Goal: Task Accomplishment & Management: Use online tool/utility

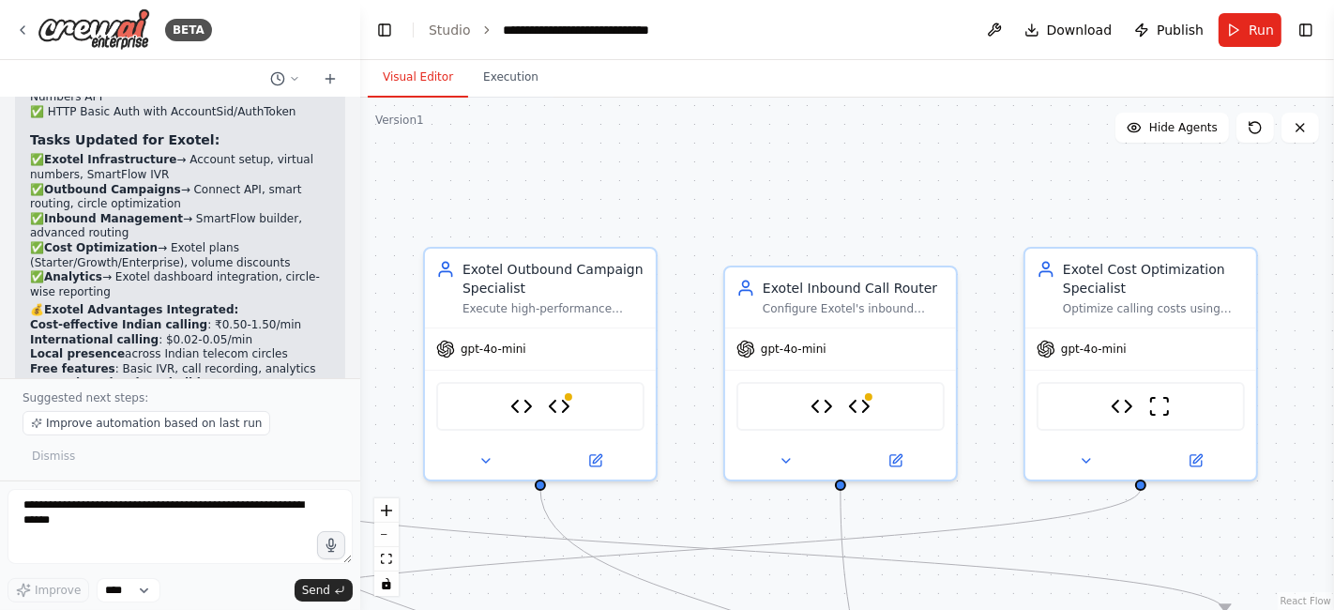
click at [1106, 194] on div ".deletable-edge-delete-btn { width: 20px; height: 20px; border: 0px solid #ffff…" at bounding box center [846, 354] width 973 height 512
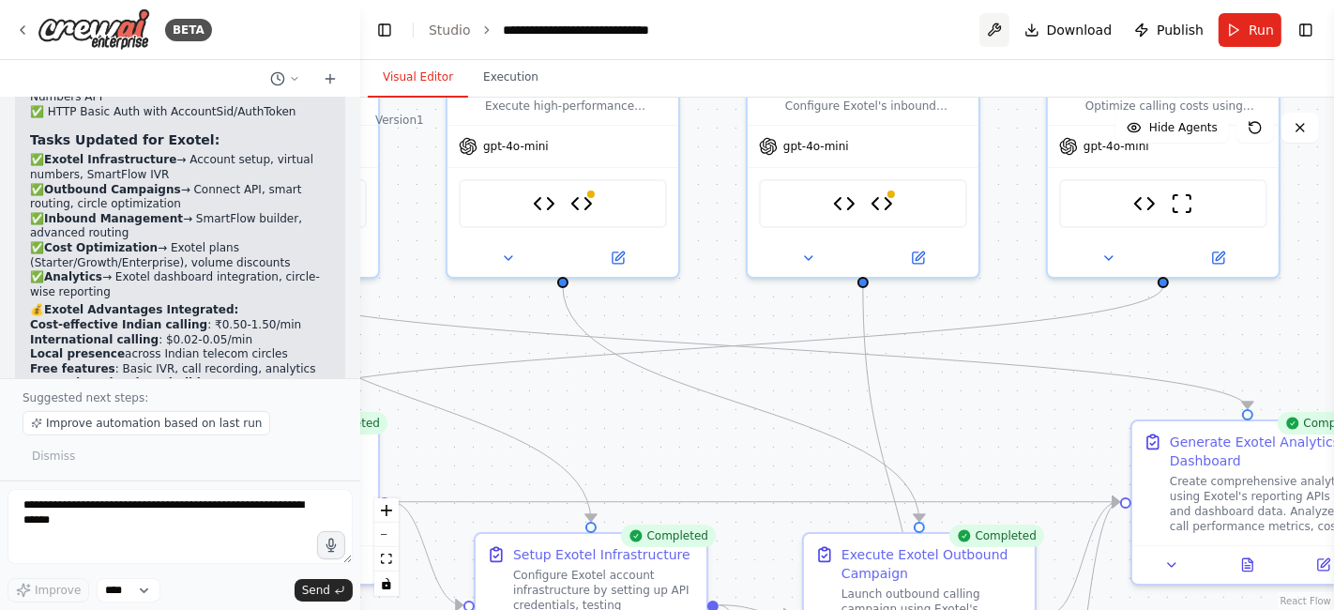
drag, startPoint x: 972, startPoint y: 230, endPoint x: 994, endPoint y: 27, distance: 203.8
click at [994, 27] on main "**********" at bounding box center [846, 305] width 973 height 610
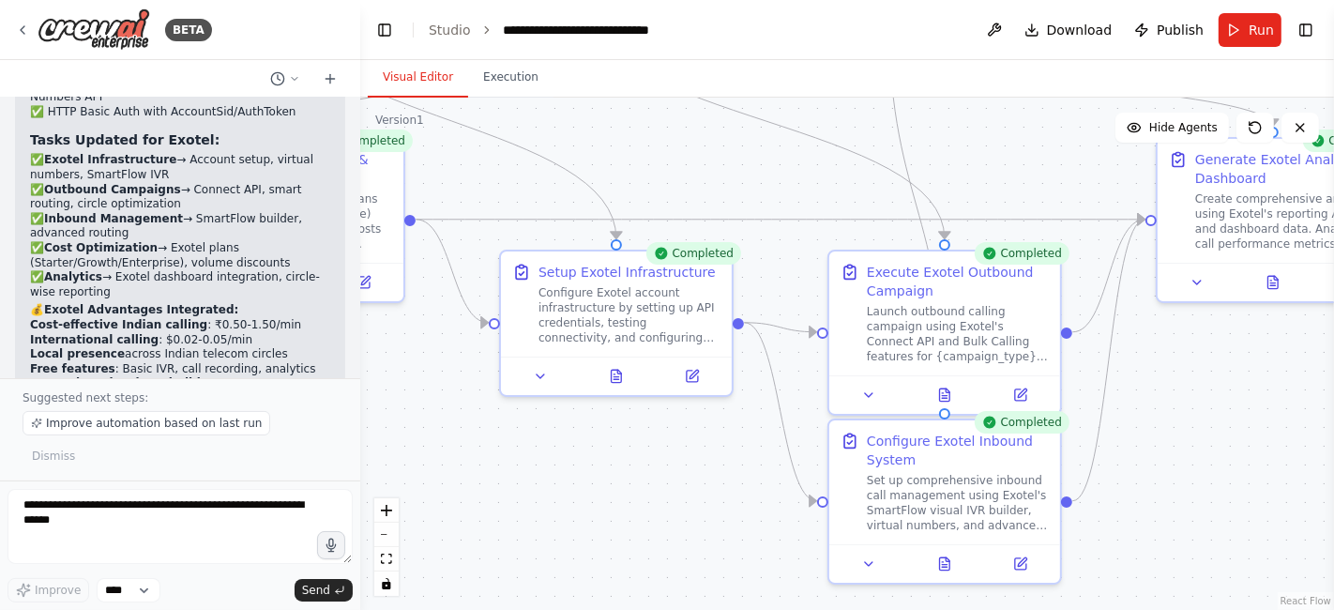
scroll to position [9332, 0]
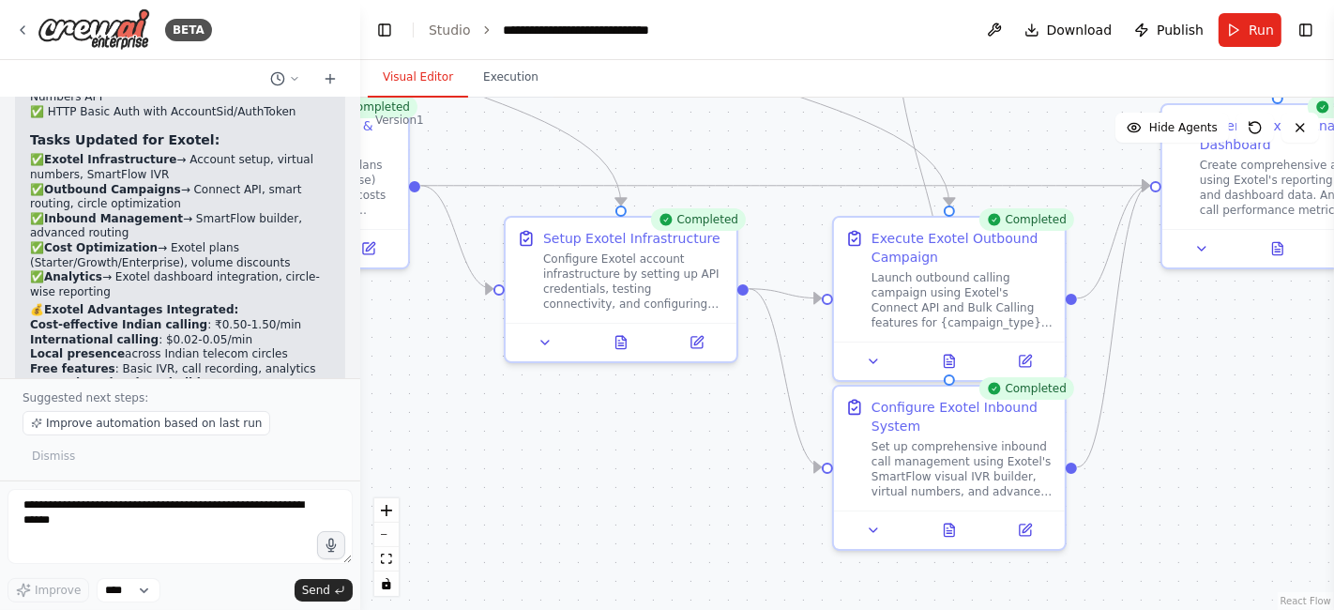
drag, startPoint x: 899, startPoint y: 414, endPoint x: 924, endPoint y: 91, distance: 323.5
click at [924, 91] on div "Visual Editor Execution Version 1 Show Tools Hide Agents .deletable-edge-delete…" at bounding box center [846, 335] width 973 height 550
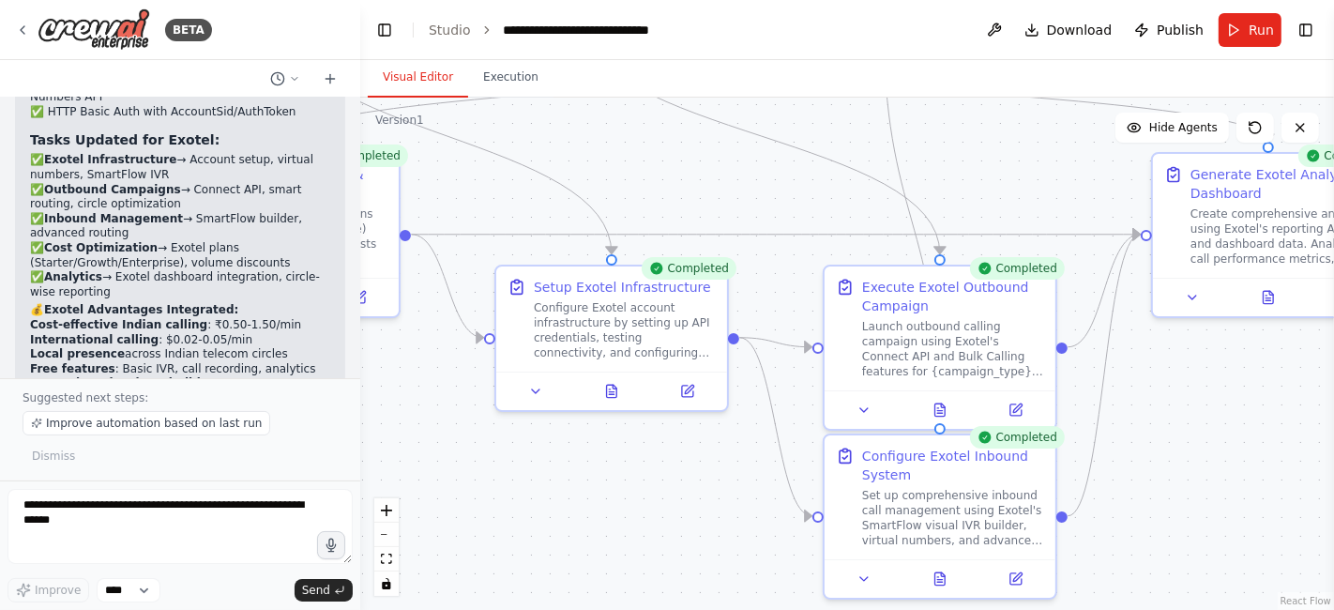
drag, startPoint x: 699, startPoint y: 471, endPoint x: 693, endPoint y: 536, distance: 65.9
click at [693, 536] on div ".deletable-edge-delete-btn { width: 20px; height: 20px; border: 0px solid #ffff…" at bounding box center [846, 354] width 973 height 512
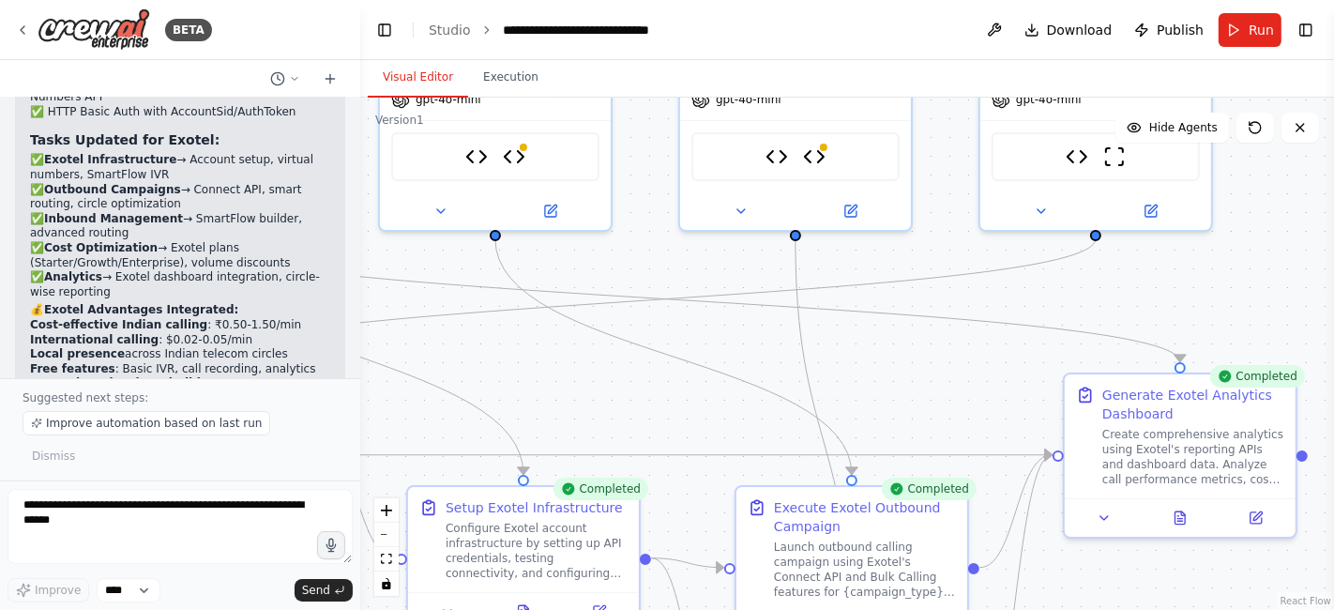
drag, startPoint x: 1147, startPoint y: 448, endPoint x: 1069, endPoint y: 658, distance: 224.0
click at [1069, 609] on html "BETA make a calling agent for business for income and outgoing call from create…" at bounding box center [667, 305] width 1334 height 610
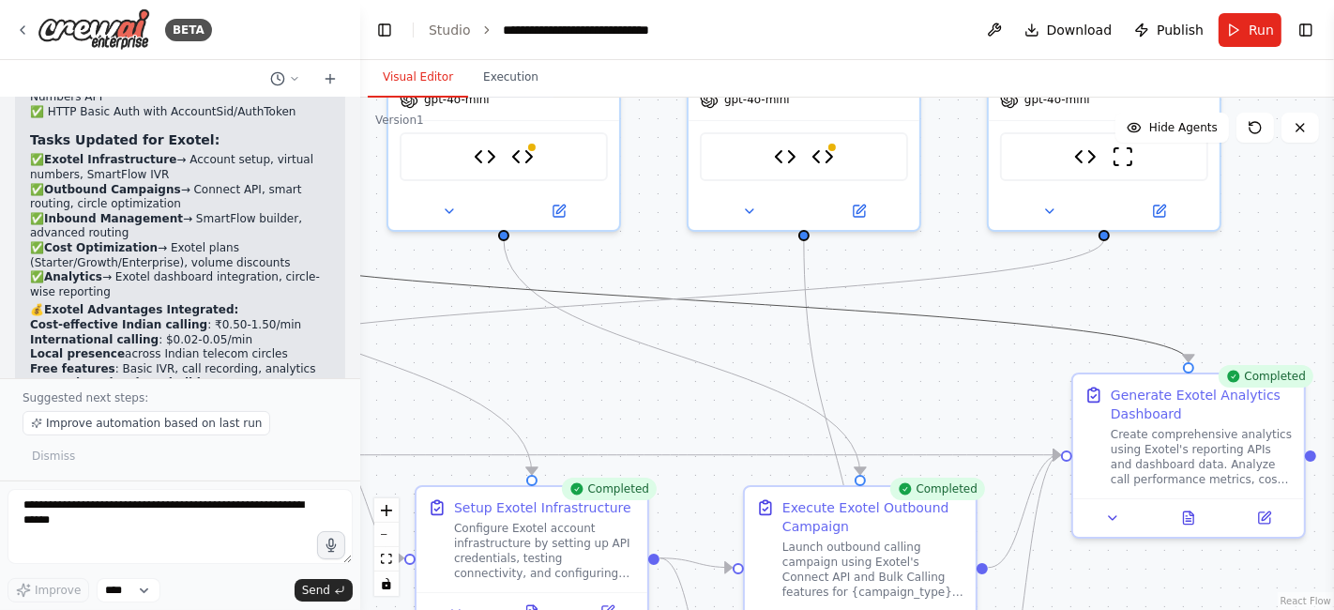
drag, startPoint x: 935, startPoint y: 319, endPoint x: 870, endPoint y: 254, distance: 91.5
click at [870, 254] on div ".deletable-edge-delete-btn { width: 20px; height: 20px; border: 0px solid #ffff…" at bounding box center [846, 354] width 973 height 512
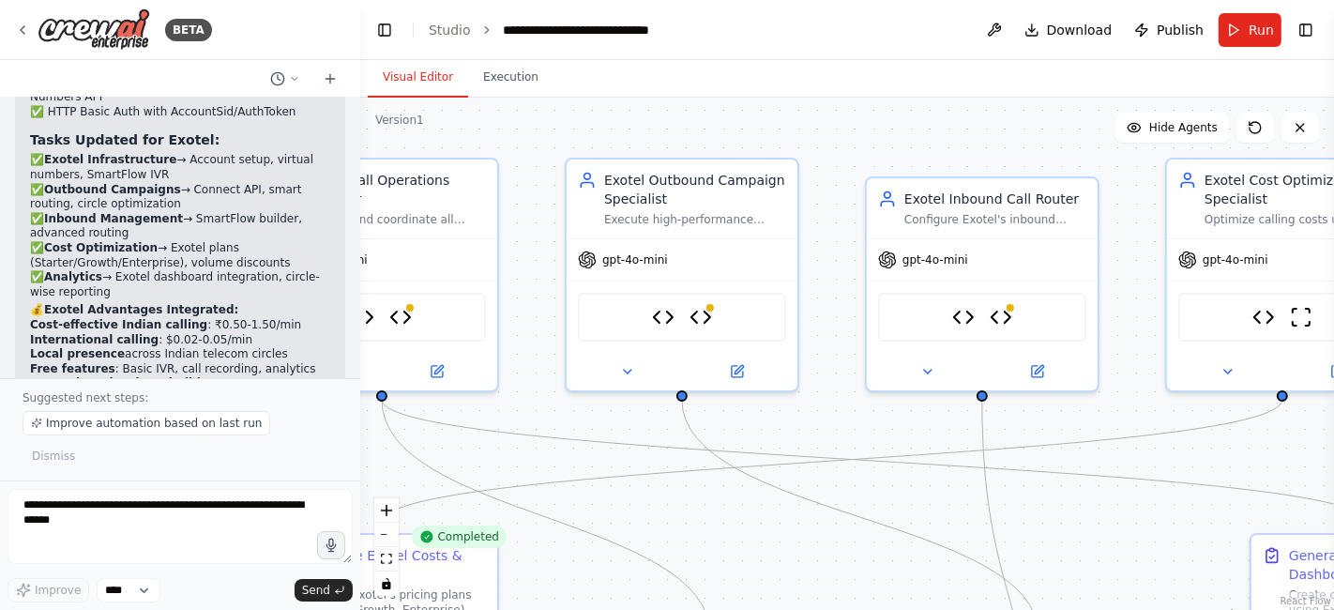
drag, startPoint x: 870, startPoint y: 254, endPoint x: 1049, endPoint y: 382, distance: 219.9
click at [1049, 382] on div ".deletable-edge-delete-btn { width: 20px; height: 20px; border: 0px solid #ffff…" at bounding box center [846, 354] width 973 height 512
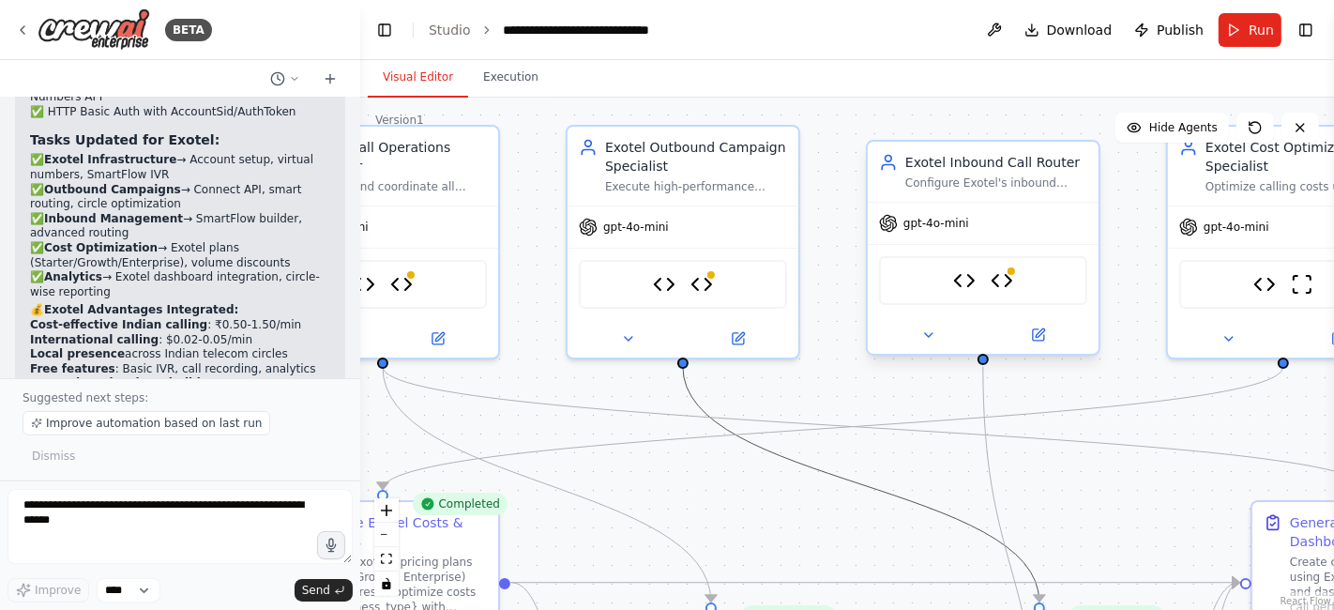
drag, startPoint x: 813, startPoint y: 473, endPoint x: 995, endPoint y: 306, distance: 246.9
click at [995, 306] on div ".deletable-edge-delete-btn { width: 20px; height: 20px; border: 0px solid #ffff…" at bounding box center [658, 287] width 973 height 512
drag, startPoint x: 701, startPoint y: 439, endPoint x: 514, endPoint y: 440, distance: 186.6
click at [514, 440] on div ".deletable-edge-delete-btn { width: 20px; height: 20px; border: 0px solid #ffff…" at bounding box center [846, 354] width 973 height 512
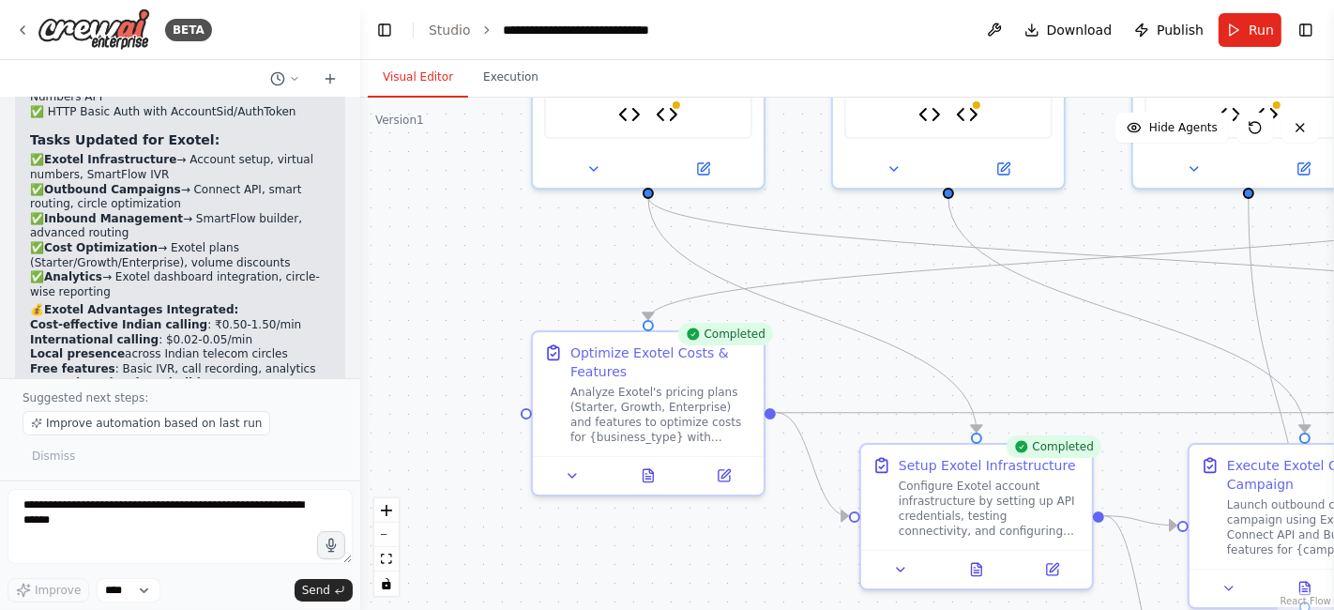
drag, startPoint x: 508, startPoint y: 435, endPoint x: 774, endPoint y: 265, distance: 315.0
click at [774, 265] on div ".deletable-edge-delete-btn { width: 20px; height: 20px; border: 0px solid #ffff…" at bounding box center [846, 354] width 973 height 512
click at [385, 535] on icon "zoom out" at bounding box center [386, 535] width 11 height 2
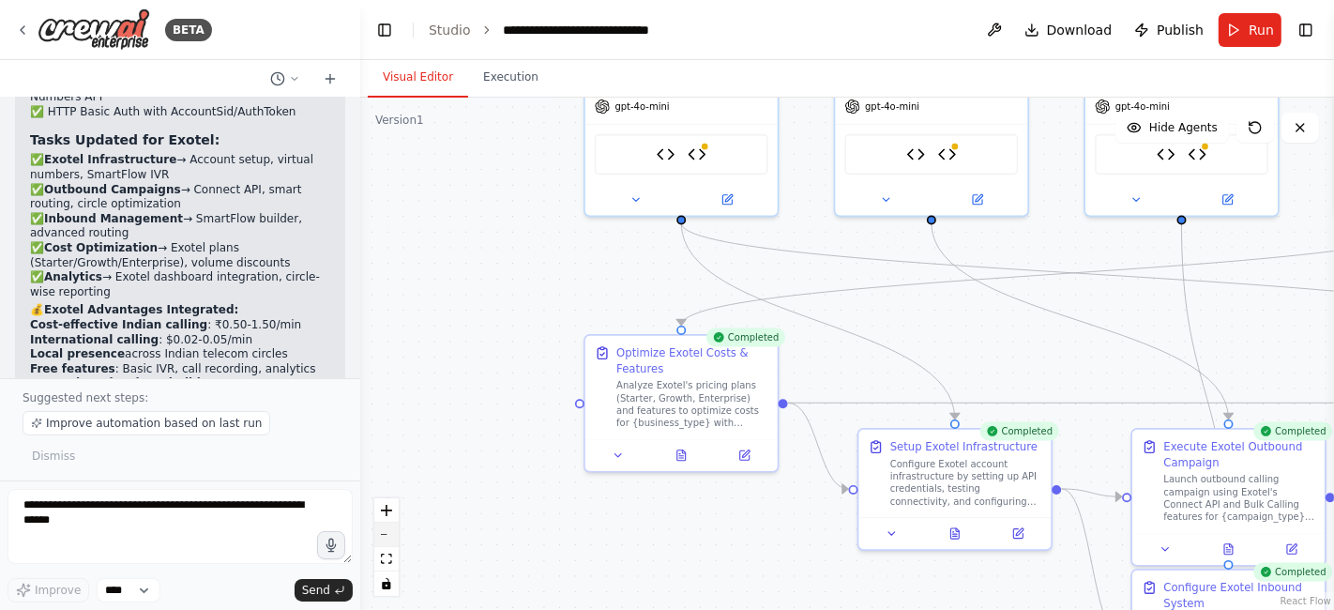
click at [385, 535] on icon "zoom out" at bounding box center [386, 535] width 11 height 2
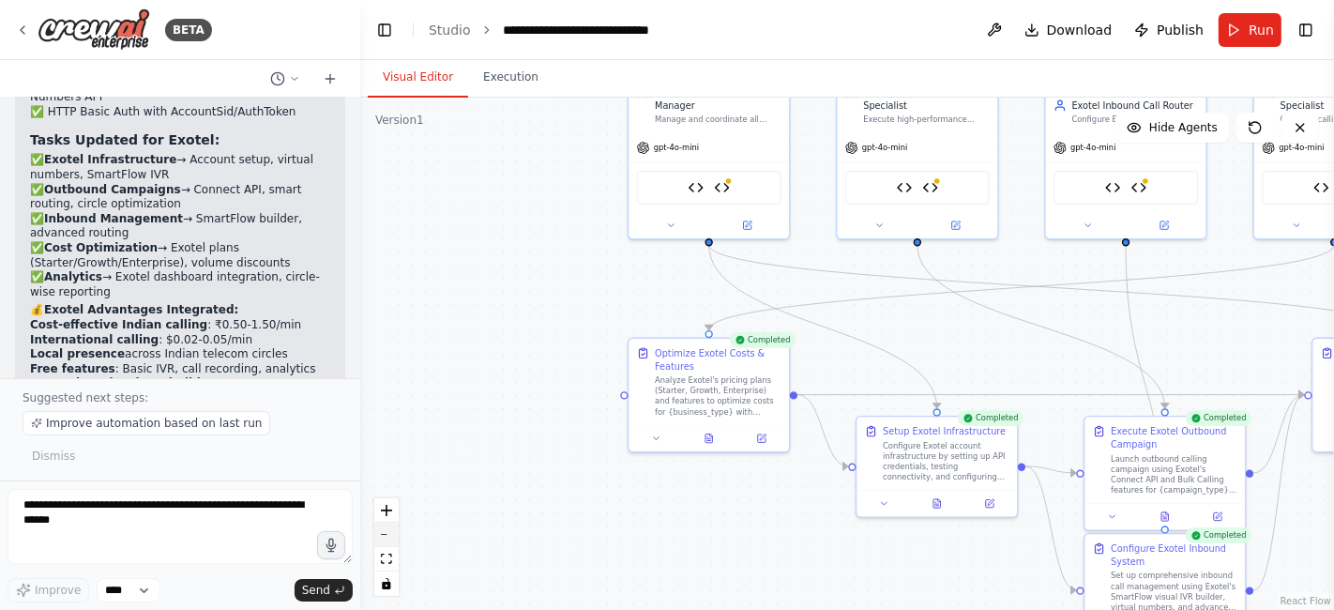
click at [385, 535] on icon "zoom out" at bounding box center [386, 535] width 11 height 2
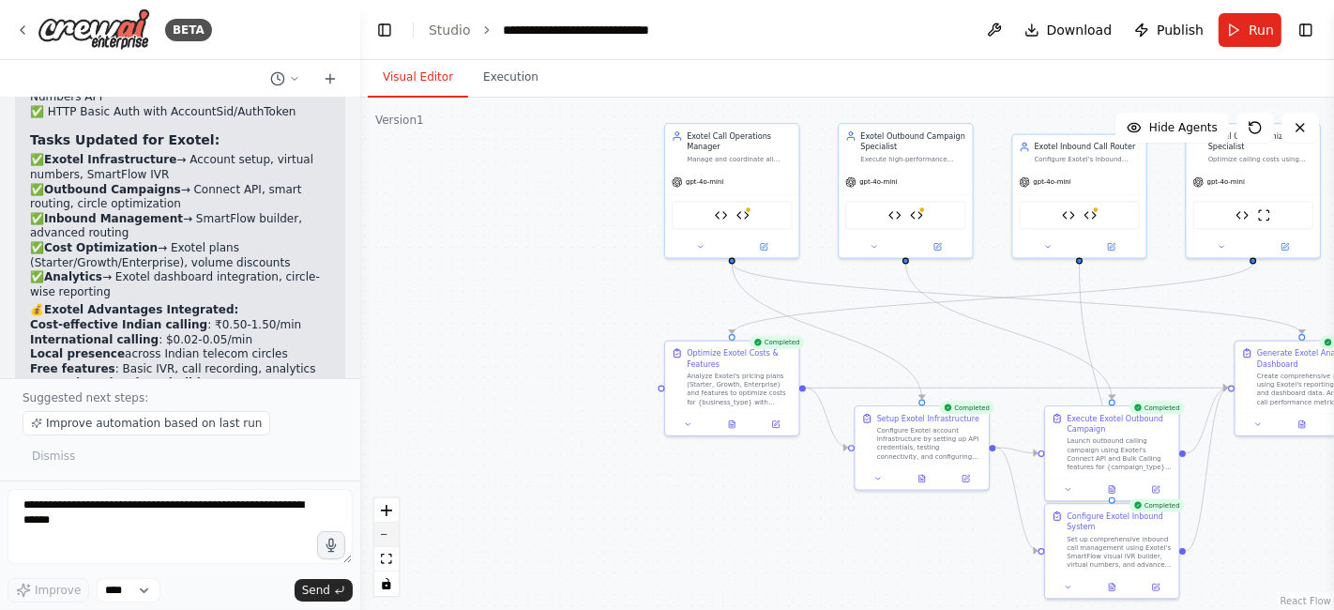
click at [385, 535] on icon "zoom out" at bounding box center [386, 535] width 11 height 2
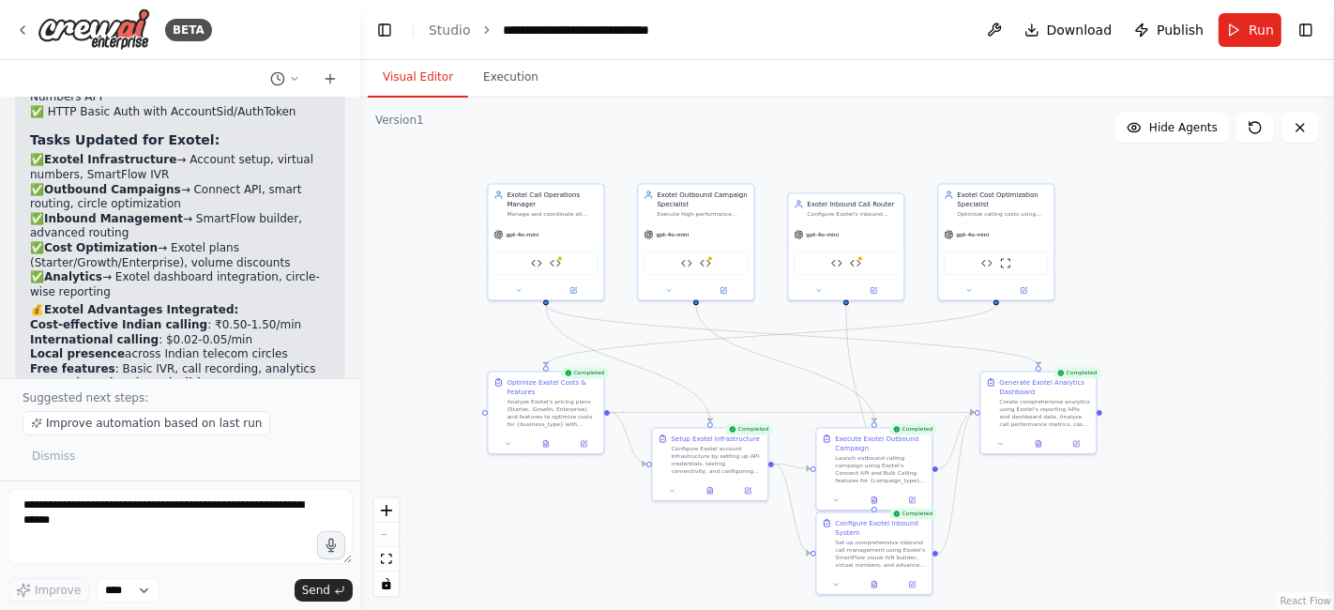
drag, startPoint x: 941, startPoint y: 359, endPoint x: 739, endPoint y: 388, distance: 203.7
click at [739, 388] on div ".deletable-edge-delete-btn { width: 20px; height: 20px; border: 0px solid #ffff…" at bounding box center [846, 354] width 973 height 512
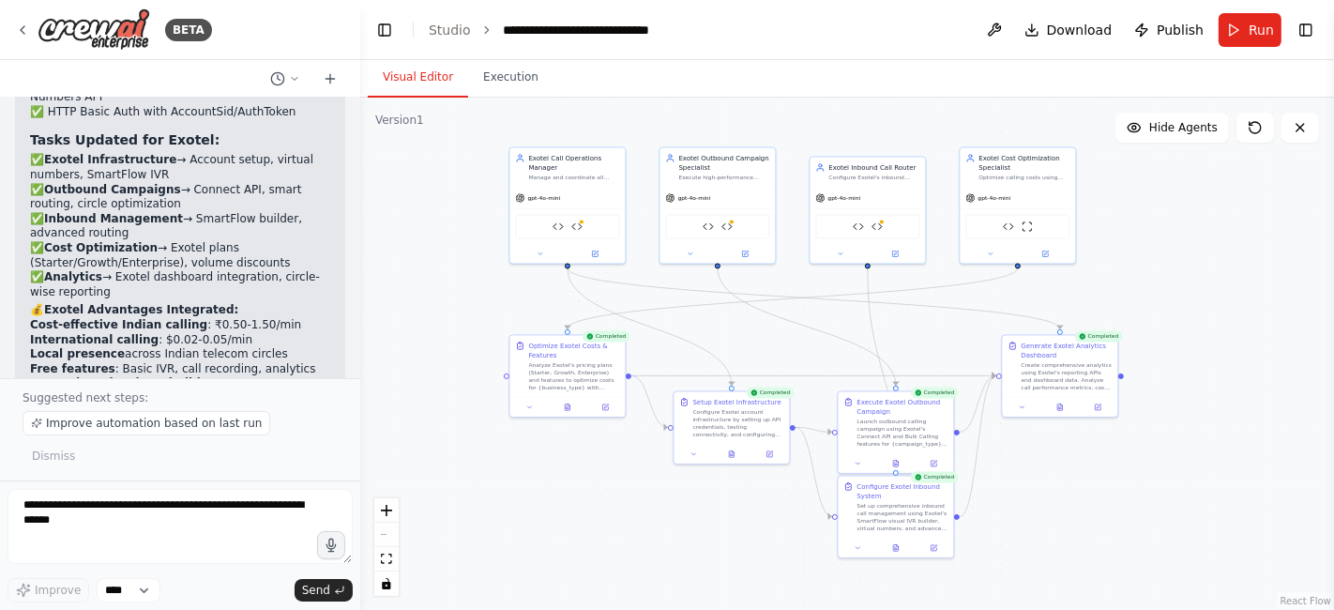
drag, startPoint x: 570, startPoint y: 548, endPoint x: 592, endPoint y: 511, distance: 42.5
click at [592, 511] on div ".deletable-edge-delete-btn { width: 20px; height: 20px; border: 0px solid #ffff…" at bounding box center [846, 354] width 973 height 512
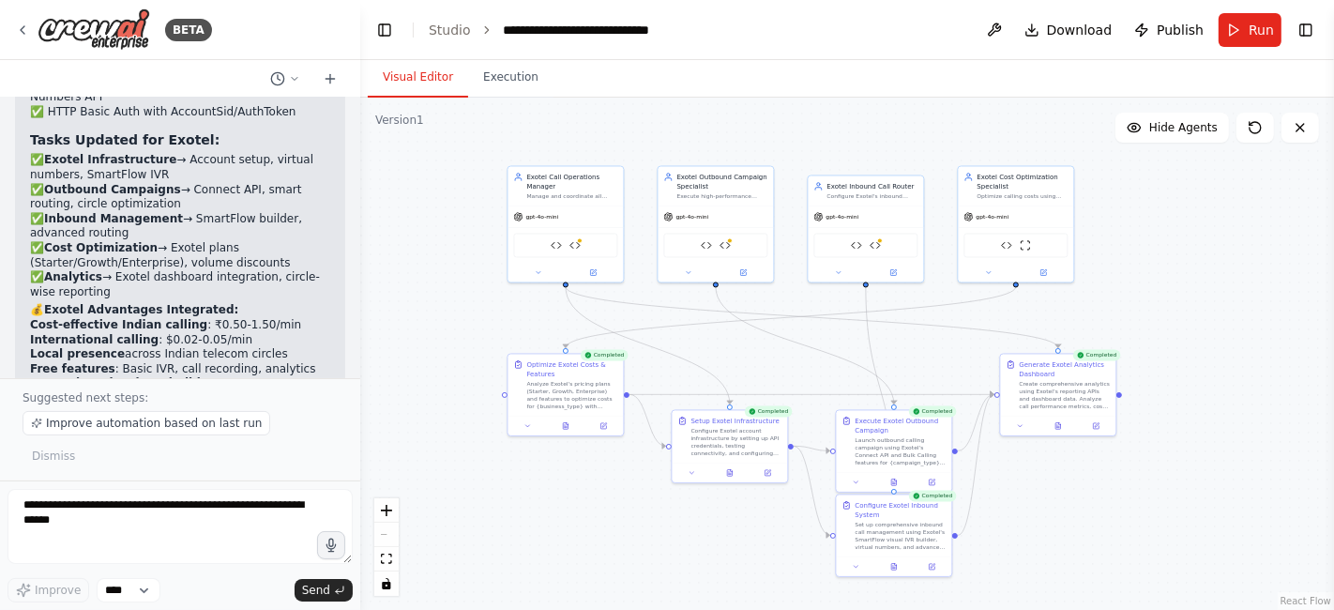
drag, startPoint x: 1211, startPoint y: 253, endPoint x: 1209, endPoint y: 272, distance: 18.8
click at [1209, 272] on div ".deletable-edge-delete-btn { width: 20px; height: 20px; border: 0px solid #ffff…" at bounding box center [846, 354] width 973 height 512
click at [731, 405] on div at bounding box center [730, 405] width 6 height 6
click at [787, 354] on div ".deletable-edge-delete-btn { width: 20px; height: 20px; border: 0px solid #ffff…" at bounding box center [846, 354] width 973 height 512
click at [836, 341] on div ".deletable-edge-delete-btn { width: 20px; height: 20px; border: 0px solid #ffff…" at bounding box center [846, 354] width 973 height 512
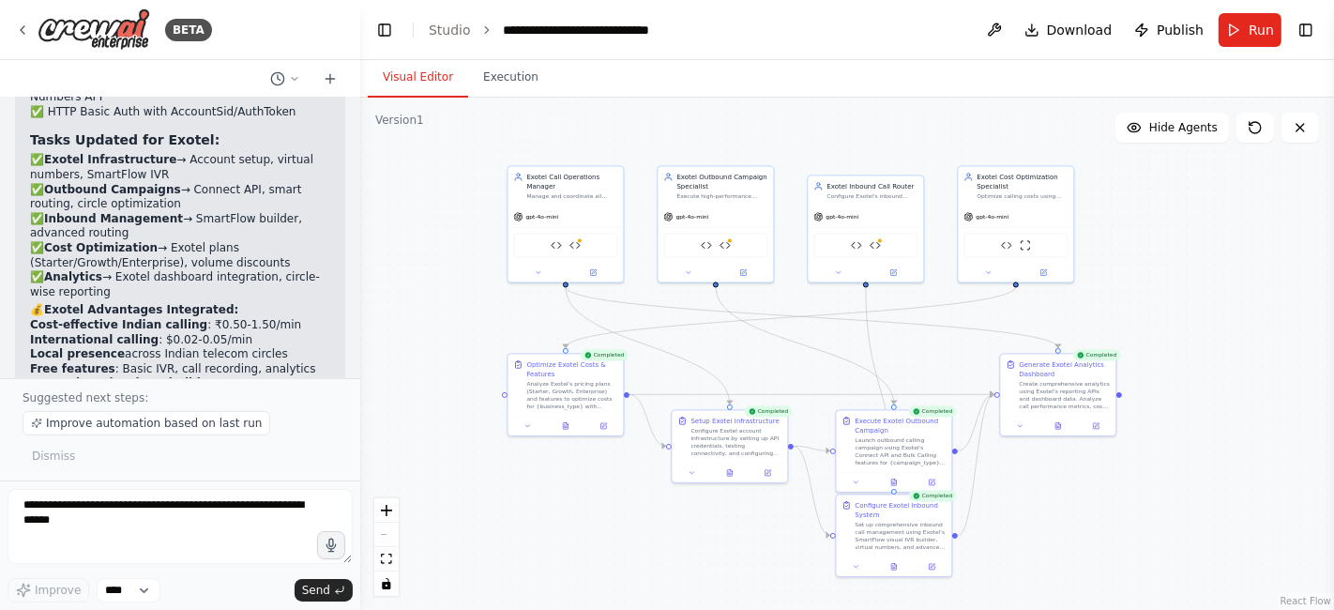
click at [926, 347] on div ".deletable-edge-delete-btn { width: 20px; height: 20px; border: 0px solid #ffff…" at bounding box center [846, 354] width 973 height 512
click at [156, 430] on span "Improve automation based on last run" at bounding box center [154, 422] width 216 height 15
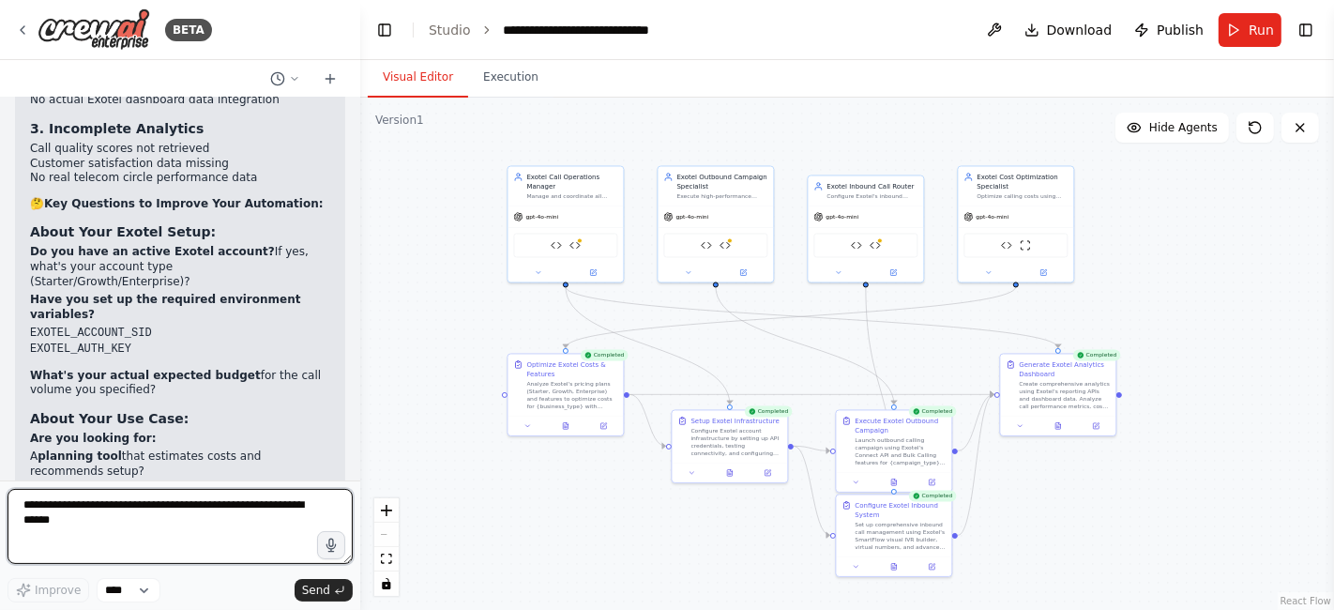
scroll to position [10544, 0]
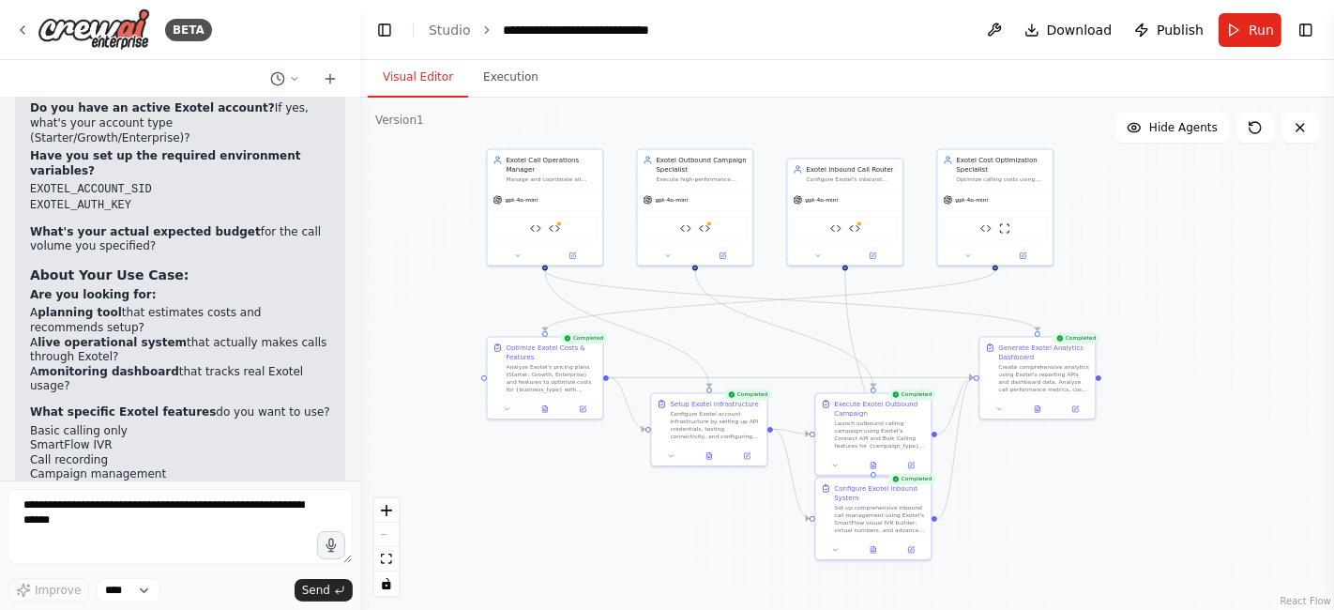
drag, startPoint x: 394, startPoint y: 280, endPoint x: 372, endPoint y: 265, distance: 26.3
click at [372, 265] on div ".deletable-edge-delete-btn { width: 20px; height: 20px; border: 0px solid #ffff…" at bounding box center [846, 354] width 973 height 512
click at [745, 453] on button at bounding box center [750, 455] width 32 height 11
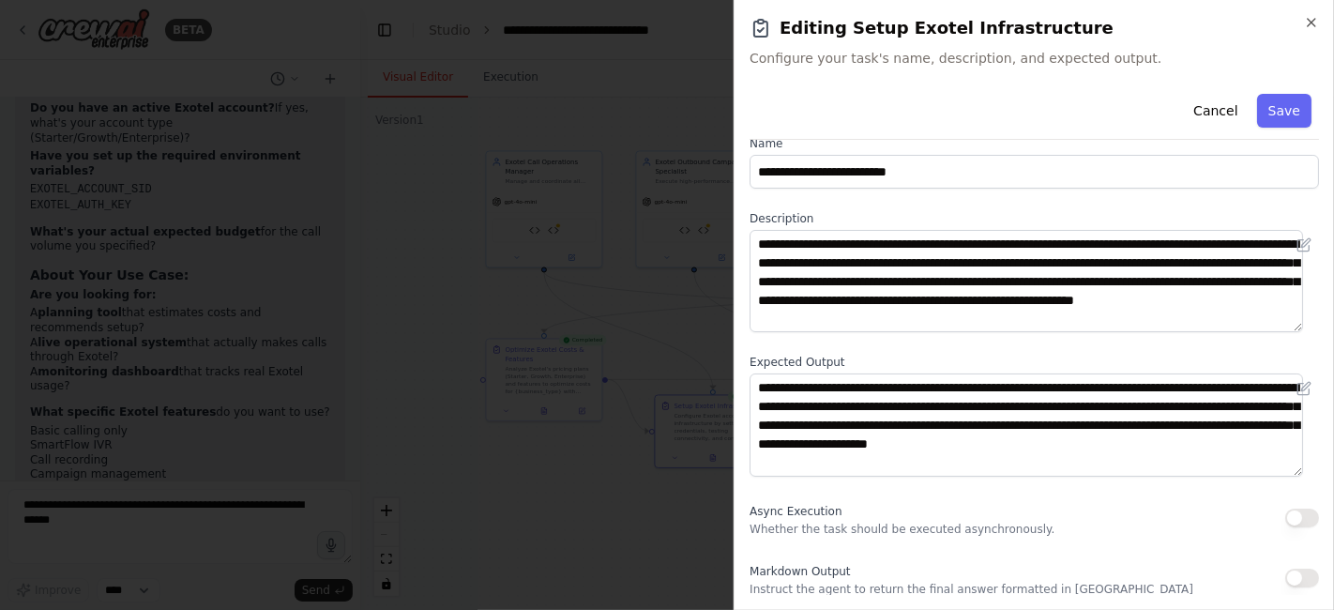
scroll to position [0, 0]
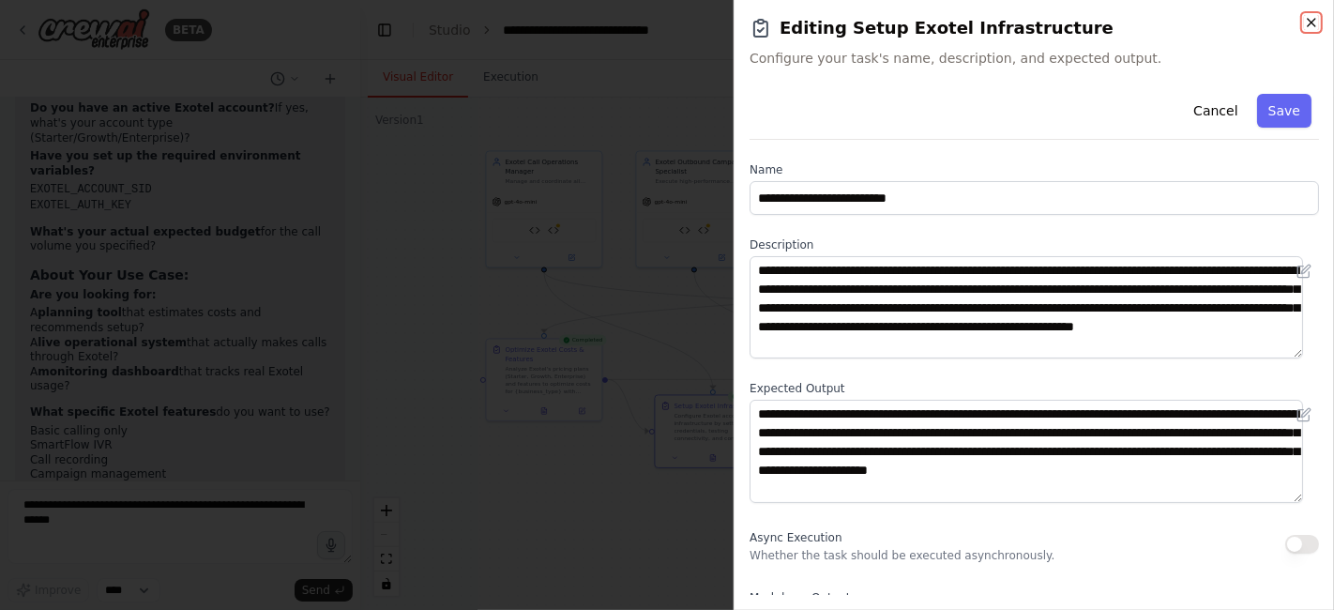
click at [1317, 20] on icon "button" at bounding box center [1310, 22] width 15 height 15
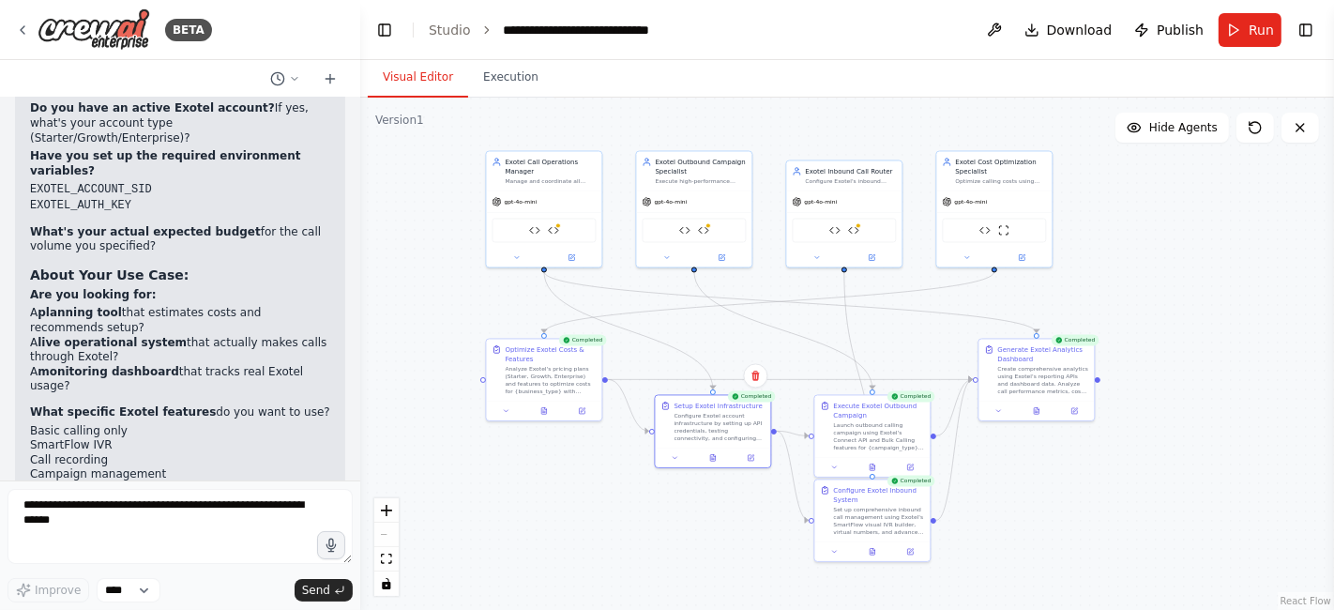
click at [1097, 298] on div ".deletable-edge-delete-btn { width: 20px; height: 20px; border: 0px solid #ffff…" at bounding box center [846, 354] width 973 height 512
